Goal: Task Accomplishment & Management: Complete application form

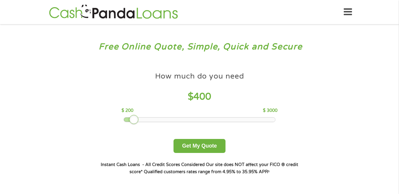
drag, startPoint x: 164, startPoint y: 118, endPoint x: 130, endPoint y: 117, distance: 34.8
click at [130, 117] on div at bounding box center [134, 120] width 10 height 10
click at [203, 148] on button "Get My Quote" at bounding box center [199, 146] width 52 height 14
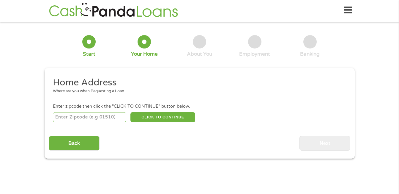
click at [92, 118] on input "number" at bounding box center [89, 117] width 73 height 10
type input "90069"
click at [147, 118] on button "CLICK TO CONTINUE" at bounding box center [162, 117] width 65 height 10
type input "90069"
type input "[GEOGRAPHIC_DATA]"
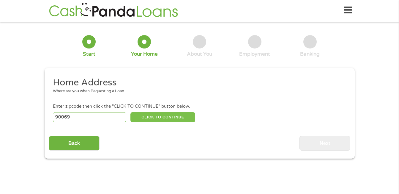
select select "[US_STATE]"
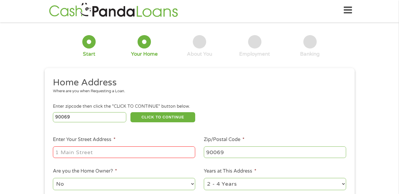
click at [107, 157] on input "Enter Your Street Address *" at bounding box center [124, 151] width 142 height 11
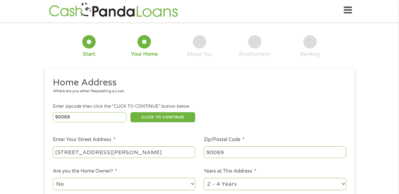
scroll to position [53, 0]
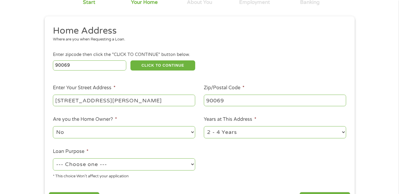
type input "960 Larrabee Street #129"
click at [192, 132] on select "No Yes" at bounding box center [124, 132] width 142 height 12
click at [243, 131] on select "1 Year or less 1 - 2 Years 2 - 4 Years Over 4 Years" at bounding box center [275, 132] width 142 height 12
select select "60months"
click at [190, 164] on select "--- Choose one --- Pay Bills Debt Consolidation Home Improvement Major Purchase…" at bounding box center [124, 164] width 142 height 12
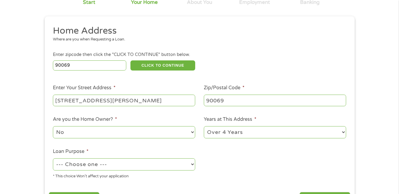
select select "other"
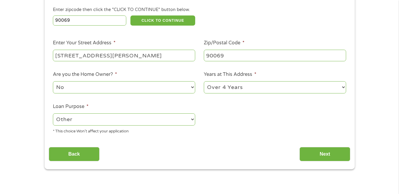
scroll to position [100, 0]
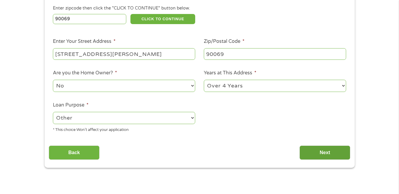
click at [325, 151] on input "Next" at bounding box center [324, 152] width 51 height 15
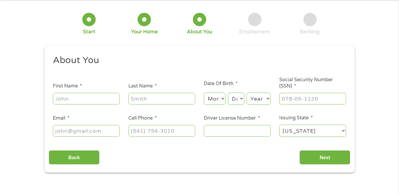
scroll to position [28, 0]
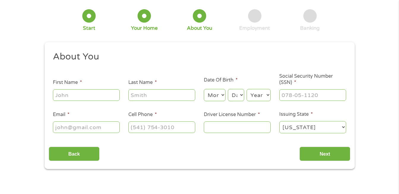
click at [104, 98] on input "First Name *" at bounding box center [86, 94] width 67 height 11
type input "Paul"
type input "Oja"
type input "pauloja77@hotmail.com"
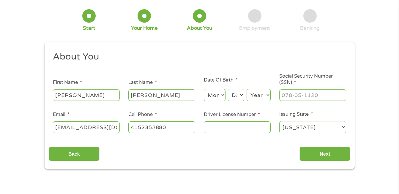
type input "(415) 235-2880"
type input "Paul"
click at [213, 93] on select "Month 1 2 3 4 5 6 7 8 9 10 11 12" at bounding box center [215, 95] width 22 height 12
select select "3"
click at [238, 96] on select "Day 1 2 3 4 5 6 7 8 9 10 11 12 13 14 15 16 17 18 19 20 21 22 23 24 25 26 27 28 …" at bounding box center [236, 95] width 16 height 12
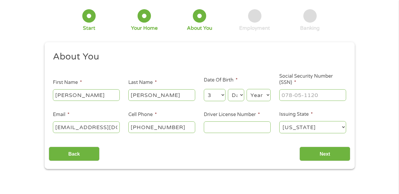
select select "3"
click at [262, 94] on select "Year 2007 2006 2005 2004 2003 2002 2001 2000 1999 1998 1997 1996 1995 1994 1993…" at bounding box center [258, 95] width 24 height 12
select select "1968"
click at [300, 95] on input "___-__-____" at bounding box center [312, 94] width 67 height 11
type input "373-82-0140"
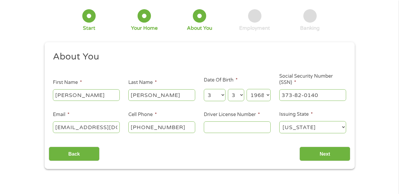
click at [237, 128] on input "Driver License Number *" at bounding box center [237, 126] width 67 height 11
type input "D1809022"
click at [329, 156] on input "Next" at bounding box center [324, 153] width 51 height 15
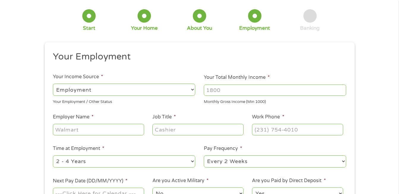
scroll to position [0, 0]
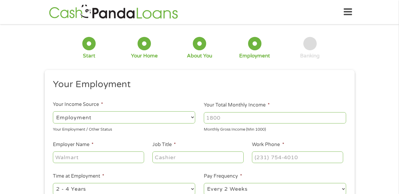
click at [191, 118] on select "--- Choose one --- Employment Self Employed Benefits" at bounding box center [124, 117] width 142 height 12
select select "selfEmployed"
click at [229, 120] on input "Your Total Monthly Income *" at bounding box center [275, 117] width 142 height 11
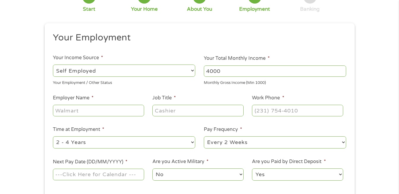
scroll to position [54, 0]
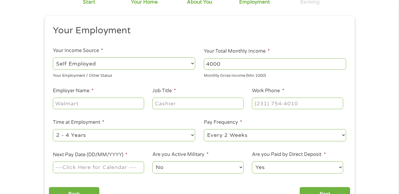
type input "4000"
drag, startPoint x: 90, startPoint y: 102, endPoint x: 46, endPoint y: 96, distance: 44.3
click at [46, 96] on div "This field is hidden when viewing the form gclid CjwKCAjwtfvEBhAmEiwA-DsKjqJB6R…" at bounding box center [200, 112] width 310 height 193
click at [83, 103] on input "Employer Name *" at bounding box center [98, 102] width 91 height 11
type input "Self Employed"
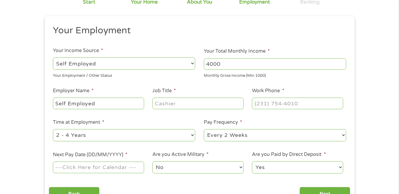
click at [168, 103] on input "Job Title *" at bounding box center [197, 102] width 91 height 11
type input "Massage Therapist"
click at [278, 105] on input "(___) ___-____" at bounding box center [297, 102] width 91 height 11
type input "(323) 250-2183"
click at [191, 134] on select "--- Choose one --- 1 Year or less 1 - 2 Years 2 - 4 Years Over 4 Years" at bounding box center [124, 135] width 142 height 12
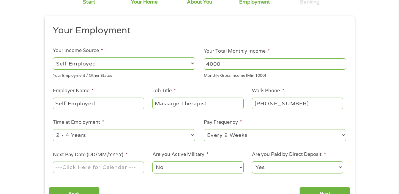
select select "60months"
click at [254, 133] on select "--- Choose one --- Every 2 Weeks Every Week Monthly Semi-Monthly" at bounding box center [275, 135] width 142 height 12
select select "weekly"
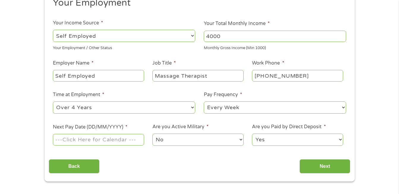
scroll to position [84, 0]
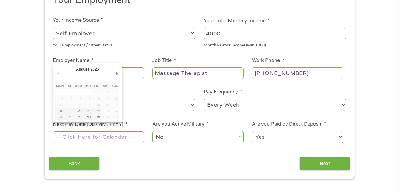
click at [126, 137] on input "Next Pay Date (DD/MM/YYYY) *" at bounding box center [98, 136] width 91 height 11
type input "22/08/2025"
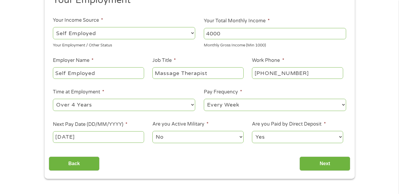
click at [201, 139] on select "No Yes" at bounding box center [197, 137] width 91 height 12
click at [313, 162] on input "Next" at bounding box center [324, 163] width 51 height 15
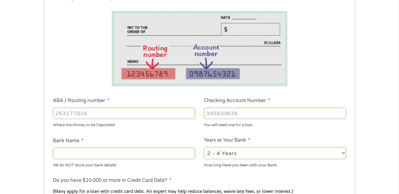
scroll to position [94, 0]
click at [100, 118] on input "ABA / Routing number *" at bounding box center [124, 112] width 142 height 11
type input "321076506"
type input "SAN FRANCISCO FIRE CREDIT UNION"
type input "321076506"
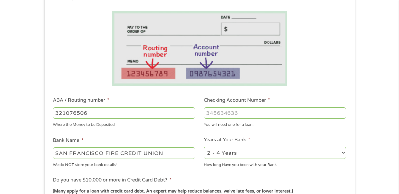
click at [219, 113] on input "Checking Account Number *" at bounding box center [275, 112] width 142 height 11
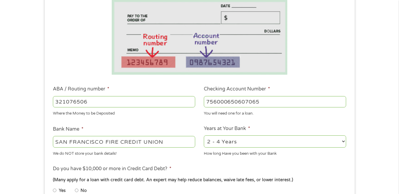
scroll to position [111, 0]
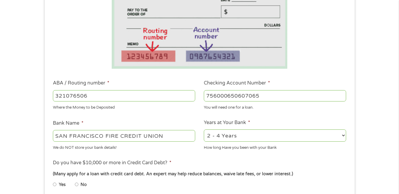
type input "756000650607065"
click at [342, 134] on select "2 - 4 Years 6 - 12 Months 1 - 2 Years Over 4 Years" at bounding box center [275, 135] width 142 height 12
select select "60months"
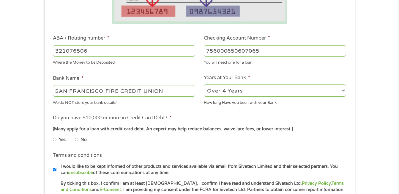
scroll to position [167, 0]
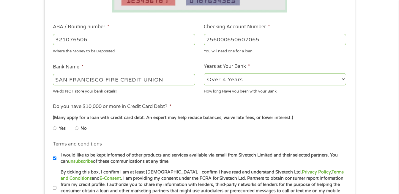
click at [54, 128] on input "Yes" at bounding box center [55, 128] width 4 height 10
radio input "true"
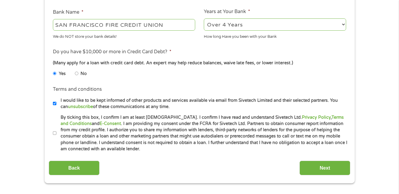
click at [54, 133] on input "By ticking this box, I confirm I am at least 18 years old. I confirm I have rea…" at bounding box center [55, 133] width 4 height 10
click at [55, 126] on li "By ticking this box, I confirm I am at least 18 years old. I confirm I have rea…" at bounding box center [201, 133] width 297 height 38
click at [55, 132] on input "By ticking this box, I confirm I am at least 18 years old. I confirm I have rea…" at bounding box center [55, 133] width 4 height 10
checkbox input "false"
click at [326, 159] on div "Back Next" at bounding box center [199, 165] width 301 height 19
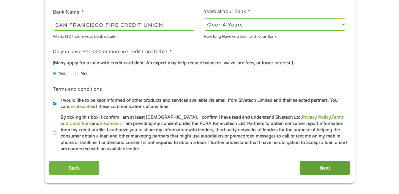
click at [325, 166] on input "Next" at bounding box center [324, 167] width 51 height 15
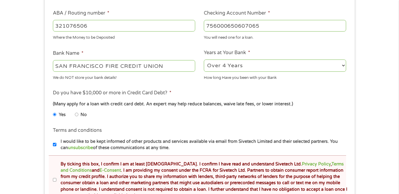
scroll to position [205, 0]
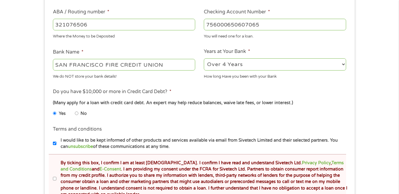
click at [54, 143] on input "I would like to be kept informed of other products and services available via e…" at bounding box center [55, 143] width 4 height 10
checkbox input "false"
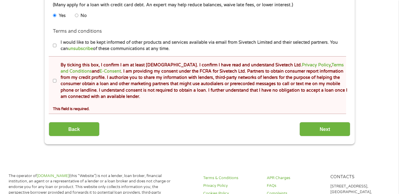
scroll to position [320, 0]
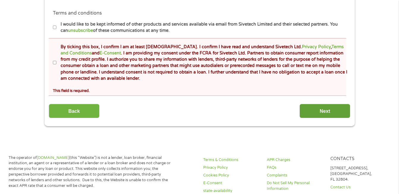
click at [325, 109] on input "Next" at bounding box center [324, 111] width 51 height 15
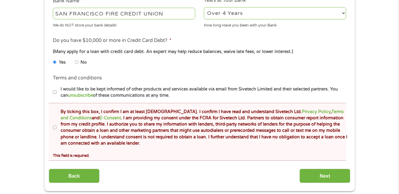
scroll to position [259, 0]
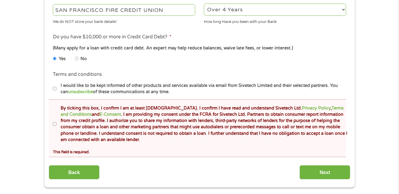
click at [54, 88] on input "I would like to be kept informed of other products and services available via e…" at bounding box center [55, 89] width 4 height 10
checkbox input "true"
click at [54, 123] on input "By ticking this box, I confirm I am at least 18 years old. I confirm I have rea…" at bounding box center [55, 124] width 4 height 10
checkbox input "true"
click at [332, 173] on input "Next" at bounding box center [324, 172] width 51 height 15
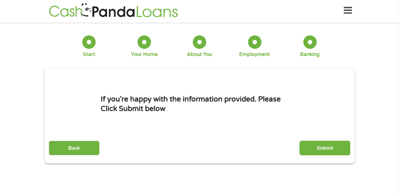
scroll to position [0, 0]
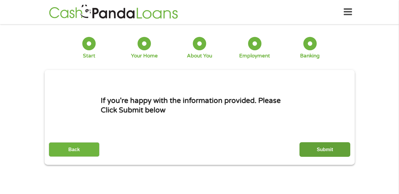
click at [325, 149] on input "Submit" at bounding box center [324, 149] width 51 height 15
